Goal: Navigation & Orientation: Find specific page/section

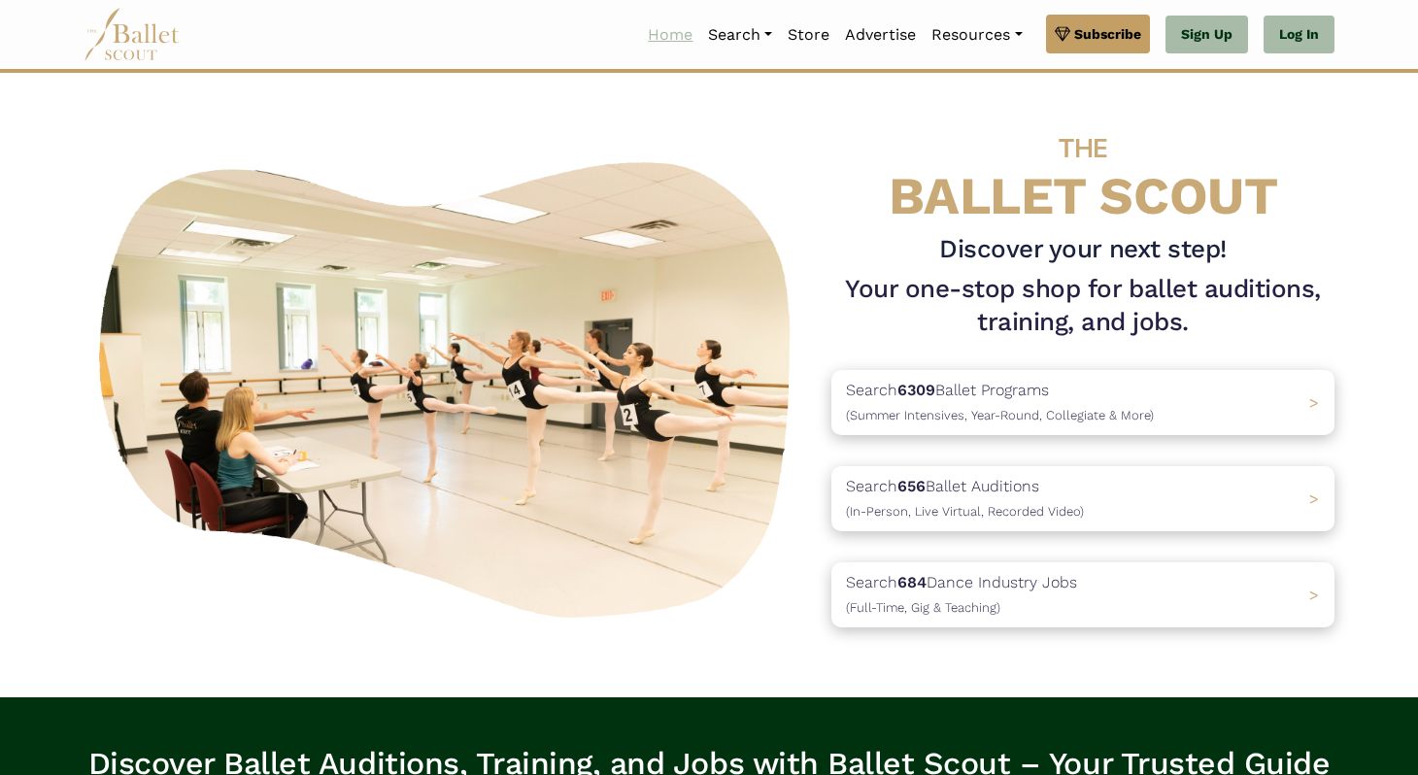
click at [657, 41] on link "Home" at bounding box center [670, 35] width 60 height 41
click at [746, 155] on link "Jobs" at bounding box center [793, 170] width 186 height 30
